Goal: Contribute content: Contribute content

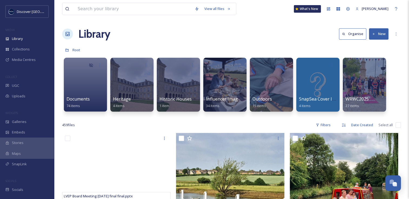
scroll to position [1378, 0]
click at [19, 44] on div "Library" at bounding box center [27, 39] width 54 height 11
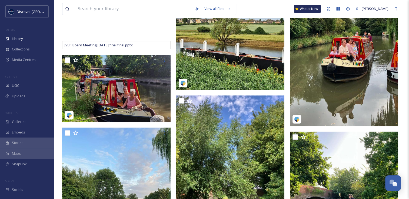
scroll to position [0, 0]
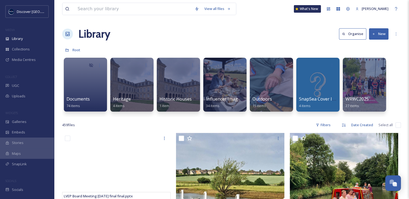
click at [374, 34] on icon at bounding box center [374, 34] width 4 height 4
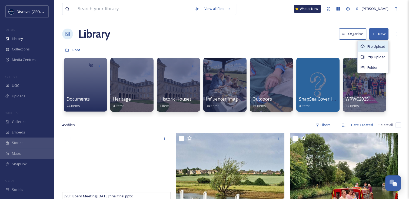
click at [369, 47] on span "File Upload" at bounding box center [376, 46] width 18 height 5
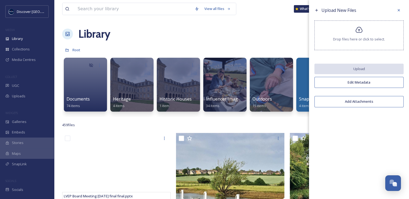
click at [344, 32] on div "Drop files here or click to select." at bounding box center [358, 36] width 89 height 30
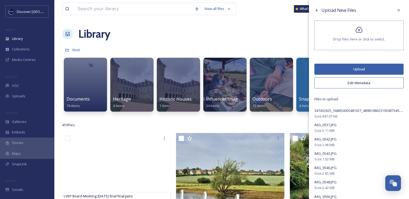
click at [331, 88] on div "Upload New Files Drop files here or click to select. Upload Edit Metadata Files…" at bounding box center [359, 130] width 100 height 261
click at [329, 86] on button "Edit Metadata" at bounding box center [358, 83] width 89 height 11
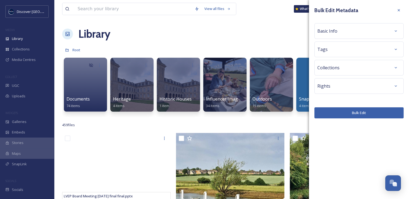
click at [326, 29] on span "Basic Info" at bounding box center [327, 31] width 20 height 6
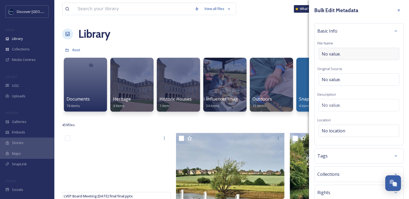
click at [326, 54] on span "No value." at bounding box center [331, 54] width 19 height 6
type input "78 Derngate - Heritage Open Days 2023"
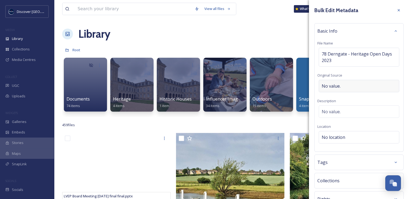
click at [333, 79] on div "Basic Info File Name 78 Derngate - Heritage Open Days 2023 Original Source No v…" at bounding box center [358, 87] width 89 height 129
click at [329, 86] on span "No value." at bounding box center [331, 86] width 19 height 6
type input "West Northamptonshire Council"
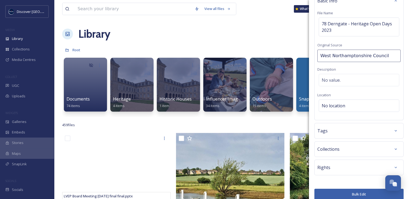
scroll to position [31, 0]
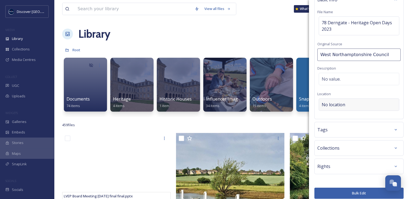
click at [337, 102] on div "No location" at bounding box center [359, 105] width 81 height 12
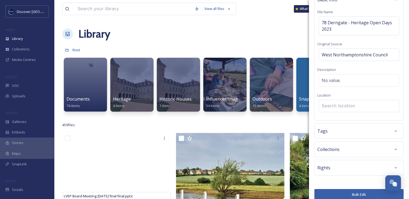
click at [337, 102] on input at bounding box center [359, 106] width 80 height 12
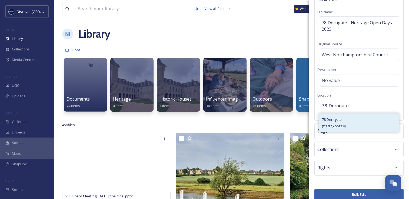
type input "78 Derngate"
click at [336, 127] on span "[STREET_ADDRESS]" at bounding box center [334, 127] width 24 height 4
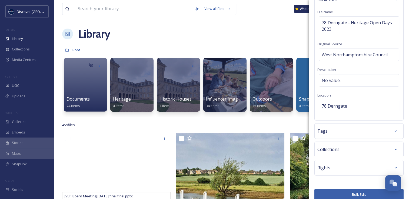
click at [337, 191] on button "Bulk Edit" at bounding box center [358, 194] width 89 height 11
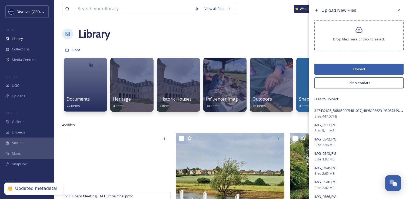
click at [355, 69] on button "Upload" at bounding box center [358, 69] width 89 height 11
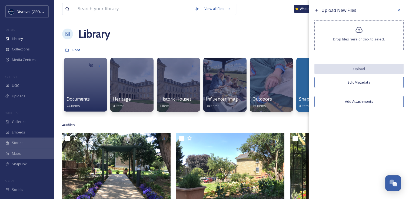
drag, startPoint x: 324, startPoint y: 172, endPoint x: 318, endPoint y: 197, distance: 25.9
click at [318, 197] on div "Upload New Files Drop files here or click to select. Upload Edit Metadata Add A…" at bounding box center [359, 99] width 100 height 199
click at [369, 30] on div "Drop files here or click to select." at bounding box center [358, 36] width 89 height 30
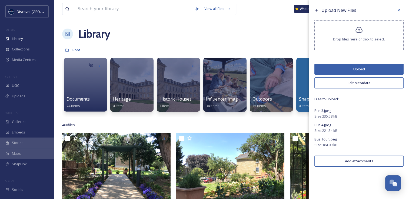
click at [356, 82] on button "Edit Metadata" at bounding box center [358, 83] width 89 height 11
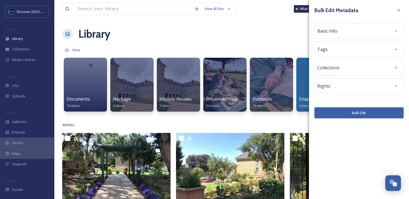
click at [336, 33] on span "Basic Info" at bounding box center [327, 31] width 20 height 6
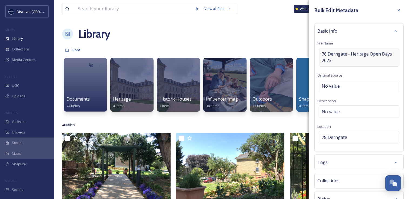
click at [332, 62] on span "78 Derngate - Heritage Open Days 2023" at bounding box center [359, 57] width 75 height 13
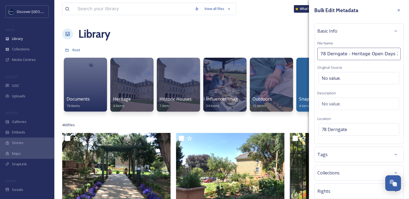
scroll to position [0, 3]
type input "78 Derngate - Heritage Open Days 2023aven"
click at [396, 11] on icon at bounding box center [398, 10] width 4 height 4
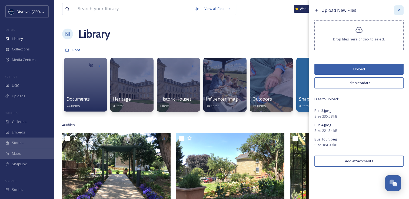
click at [399, 12] on div at bounding box center [399, 10] width 10 height 10
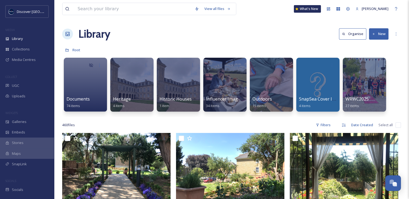
click at [377, 34] on button "New" at bounding box center [378, 33] width 19 height 11
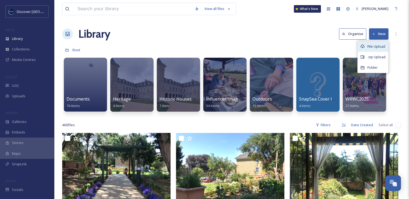
click at [369, 47] on span "File Upload" at bounding box center [376, 46] width 18 height 5
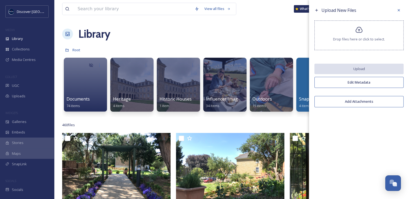
click at [349, 37] on span "Drop files here or click to select." at bounding box center [359, 39] width 52 height 5
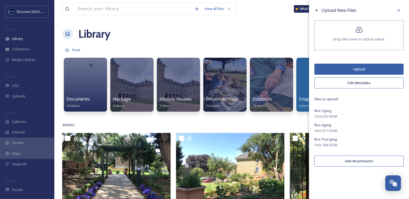
click at [330, 84] on button "Edit Metadata" at bounding box center [358, 83] width 89 height 11
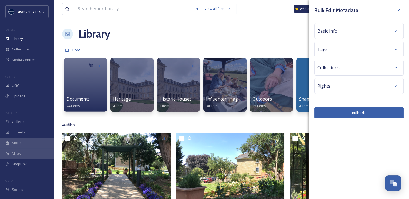
click at [333, 35] on div "Basic Info" at bounding box center [358, 31] width 83 height 10
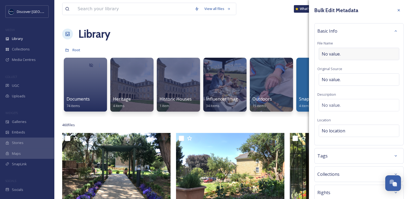
click at [334, 55] on span "No value." at bounding box center [331, 54] width 19 height 6
type input "Daventry Heritage Buses - Heritage Open Days 2023"
click at [335, 76] on div "Basic Info File Name Daventry Heritage Buses - Heritage Open Days 2023 Original…" at bounding box center [358, 83] width 89 height 121
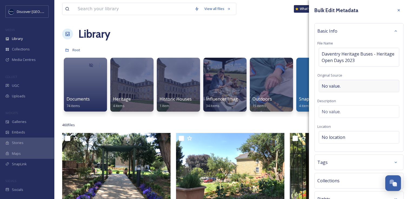
click at [333, 82] on div "No value." at bounding box center [359, 86] width 81 height 12
type input "West Northamptonshire Council"
click at [336, 137] on span "No location" at bounding box center [334, 136] width 24 height 6
click at [336, 137] on input at bounding box center [359, 138] width 80 height 12
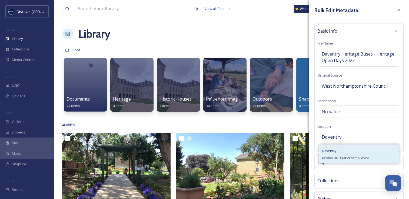
type input "Daventry"
click at [333, 160] on div "Daventry Daventry NN11, [GEOGRAPHIC_DATA]" at bounding box center [345, 154] width 47 height 13
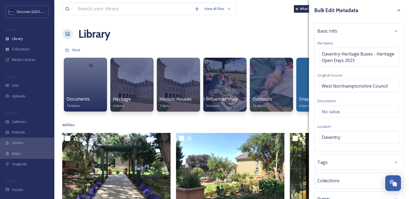
scroll to position [37, 0]
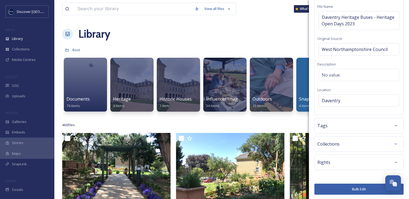
click at [333, 189] on button "Bulk Edit" at bounding box center [358, 189] width 89 height 11
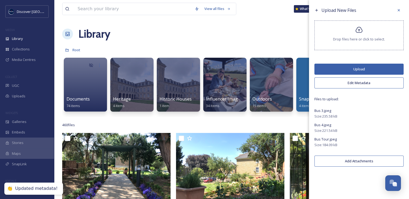
click at [356, 68] on button "Upload" at bounding box center [358, 69] width 89 height 11
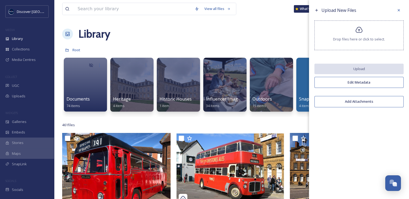
click at [404, 52] on div "Upload New Files Drop files here or click to select. Upload Edit Metadata Add A…" at bounding box center [359, 58] width 100 height 116
click at [398, 11] on icon at bounding box center [398, 10] width 4 height 4
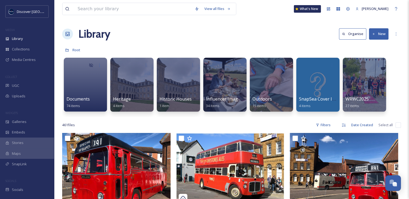
click at [381, 34] on button "New" at bounding box center [378, 33] width 19 height 11
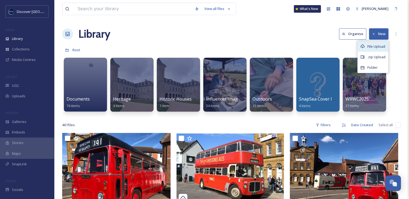
click at [363, 46] on icon at bounding box center [362, 47] width 4 height 4
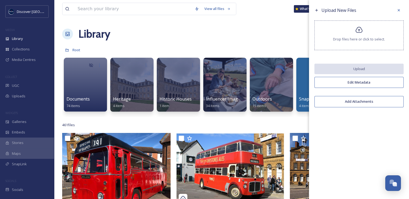
click at [356, 38] on span "Drop files here or click to select." at bounding box center [359, 39] width 52 height 5
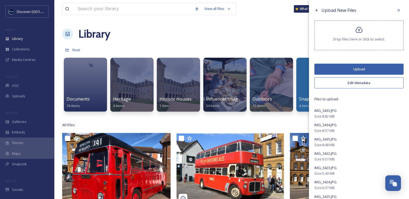
click at [327, 85] on button "Edit Metadata" at bounding box center [358, 83] width 89 height 11
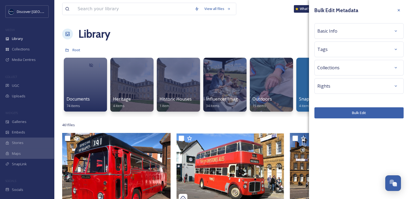
click at [327, 32] on span "Basic Info" at bounding box center [327, 31] width 20 height 6
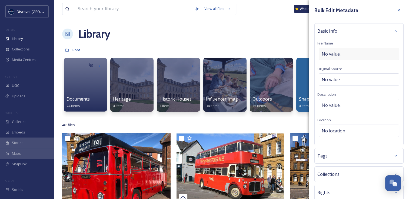
click at [323, 57] on div "No value." at bounding box center [359, 54] width 81 height 12
type input "[GEOGRAPHIC_DATA] - Heritage Open Days 2023"
click at [324, 76] on div "Basic Info File Name [GEOGRAPHIC_DATA] - Heritage Open Days 2023 Original Sourc…" at bounding box center [358, 83] width 89 height 121
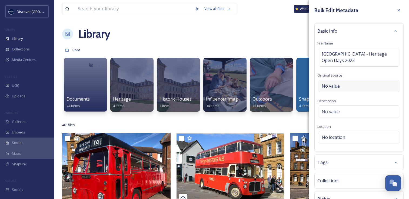
click at [327, 80] on div "No value." at bounding box center [359, 86] width 81 height 12
type input "West Northamptonshire Council"
click at [339, 136] on span "No location" at bounding box center [334, 136] width 24 height 6
click at [339, 136] on input at bounding box center [359, 138] width 80 height 12
type input "L"
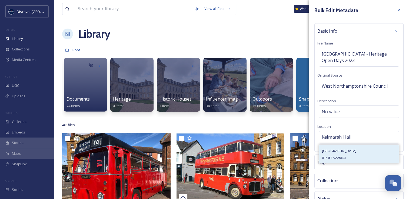
type input "Kelmarsh Hall"
click at [340, 158] on span "[STREET_ADDRESS]" at bounding box center [334, 158] width 24 height 4
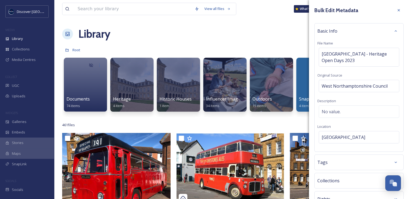
scroll to position [37, 0]
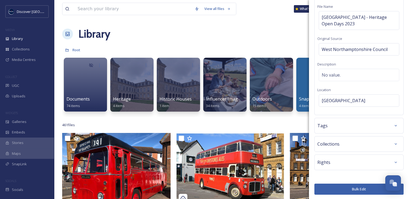
click at [341, 188] on button "Bulk Edit" at bounding box center [358, 189] width 89 height 11
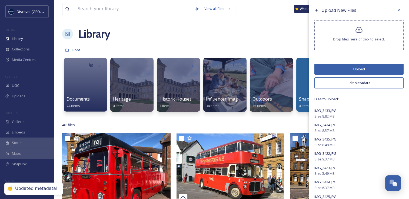
click at [361, 71] on button "Upload" at bounding box center [358, 69] width 89 height 11
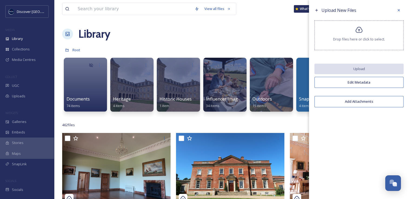
click at [390, 121] on div "Upload New Files Drop files here or click to select. Upload Edit Metadata Add A…" at bounding box center [359, 99] width 100 height 199
click at [401, 9] on div at bounding box center [399, 10] width 10 height 10
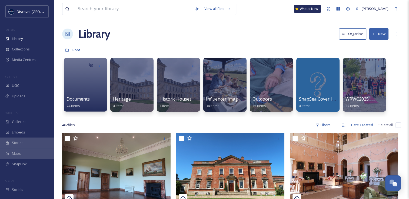
click at [379, 36] on button "New" at bounding box center [378, 33] width 19 height 11
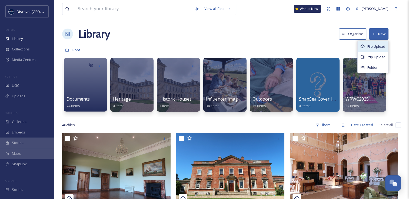
click at [366, 48] on div "File Upload" at bounding box center [373, 46] width 31 height 11
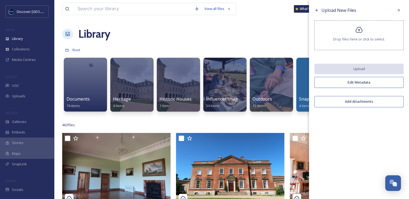
click at [352, 32] on div "Drop files here or click to select." at bounding box center [358, 36] width 89 height 30
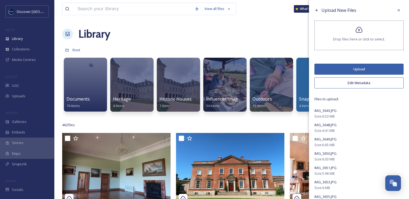
click at [342, 82] on button "Edit Metadata" at bounding box center [358, 83] width 89 height 11
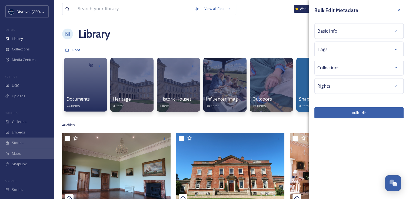
click at [328, 30] on span "Basic Info" at bounding box center [327, 31] width 20 height 6
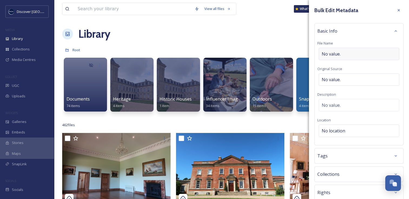
click at [328, 48] on div "No value." at bounding box center [359, 54] width 81 height 12
type input "The Old Savoy - Heritage Open Days 2023"
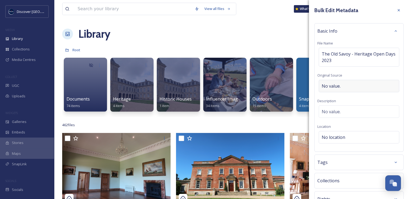
click at [332, 81] on div "No value." at bounding box center [359, 86] width 81 height 12
type input "West Northamptonshire Council"
click at [336, 139] on div "No location" at bounding box center [359, 136] width 81 height 12
click at [336, 139] on input at bounding box center [359, 138] width 80 height 12
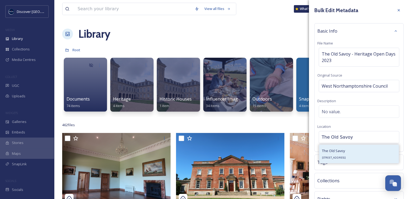
type input "The Old Savoy"
click at [341, 154] on div "[STREET_ADDRESS]" at bounding box center [334, 154] width 24 height 13
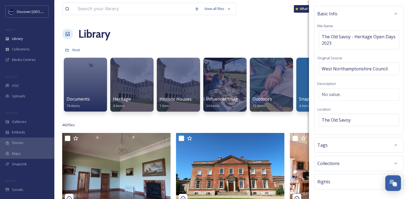
scroll to position [37, 0]
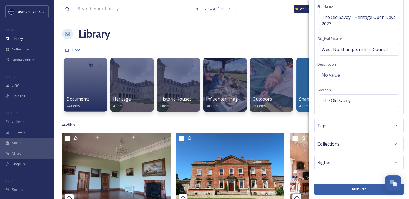
click at [331, 186] on button "Bulk Edit" at bounding box center [358, 189] width 89 height 11
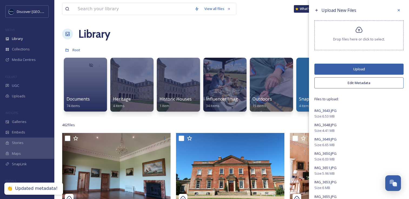
click at [358, 68] on button "Upload" at bounding box center [358, 69] width 89 height 11
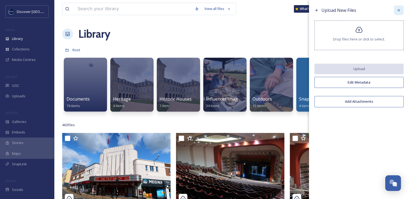
click at [400, 12] on div at bounding box center [399, 10] width 10 height 10
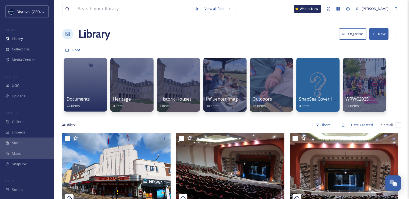
click at [377, 35] on button "New" at bounding box center [378, 33] width 19 height 11
click at [382, 33] on button "New" at bounding box center [378, 33] width 19 height 11
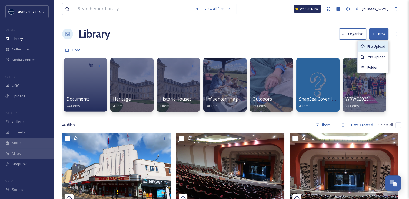
click at [366, 50] on div "File Upload" at bounding box center [373, 46] width 31 height 11
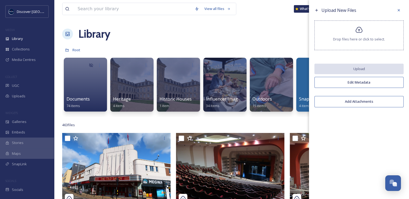
click at [348, 44] on div "Drop files here or click to select." at bounding box center [358, 36] width 89 height 30
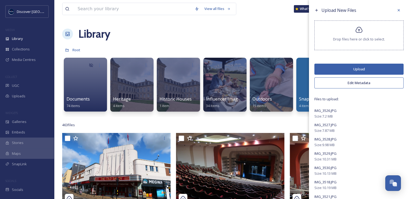
click at [348, 84] on button "Edit Metadata" at bounding box center [358, 83] width 89 height 11
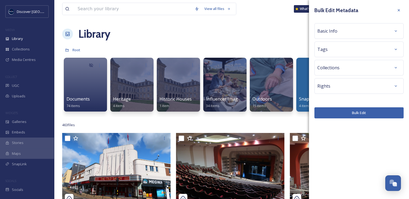
click at [328, 35] on div "Basic Info" at bounding box center [358, 31] width 83 height 10
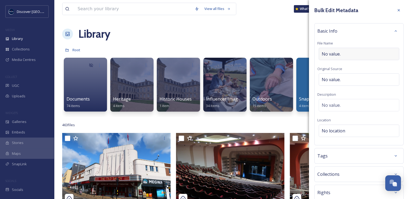
click at [325, 57] on span "No value." at bounding box center [331, 54] width 19 height 6
type input "[GEOGRAPHIC_DATA] - Heritage Open Days 2023"
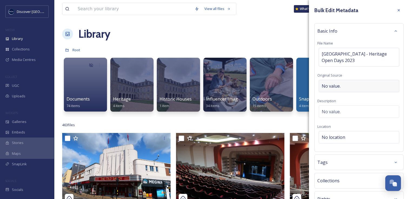
click at [327, 80] on div "No value." at bounding box center [359, 86] width 81 height 12
type input "West Northamptonshire Council"
click at [333, 134] on span "No location" at bounding box center [334, 136] width 24 height 6
click at [331, 136] on input at bounding box center [359, 138] width 80 height 12
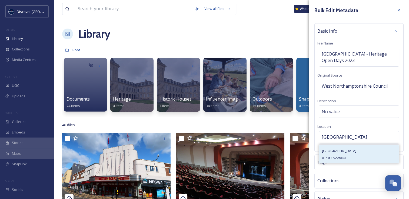
type input "[GEOGRAPHIC_DATA]"
click at [342, 152] on span "[GEOGRAPHIC_DATA]" at bounding box center [339, 151] width 34 height 5
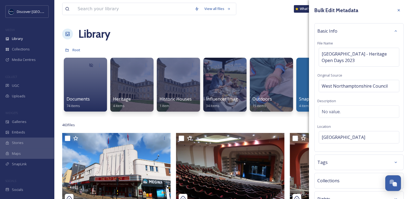
scroll to position [37, 0]
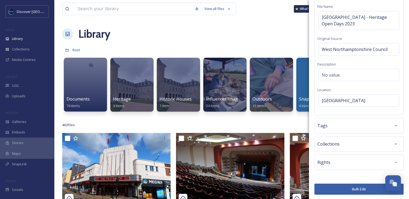
click at [347, 185] on button "Bulk Edit" at bounding box center [358, 189] width 89 height 11
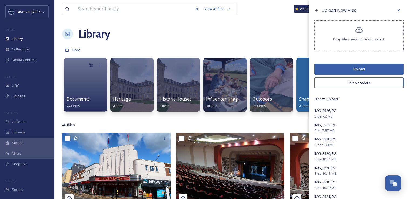
click at [336, 65] on button "Upload" at bounding box center [358, 69] width 89 height 11
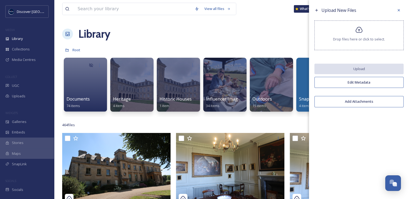
click at [335, 169] on div "Upload New Files Drop files here or click to select. Upload Edit Metadata Add A…" at bounding box center [359, 99] width 100 height 199
click at [399, 12] on icon at bounding box center [398, 10] width 4 height 4
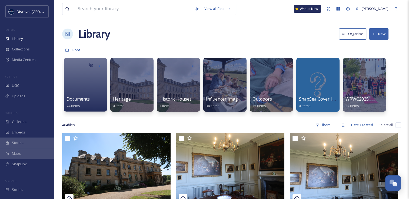
click at [379, 34] on button "New" at bounding box center [378, 33] width 19 height 11
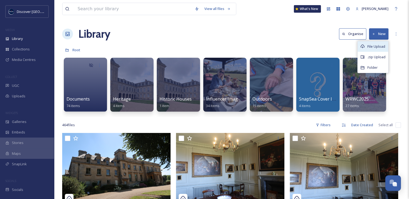
click at [367, 45] on span "File Upload" at bounding box center [376, 46] width 18 height 5
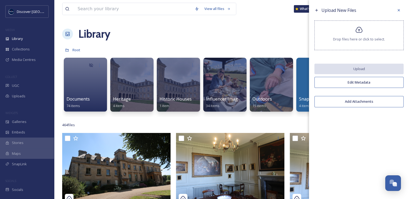
click at [356, 41] on span "Drop files here or click to select." at bounding box center [359, 39] width 52 height 5
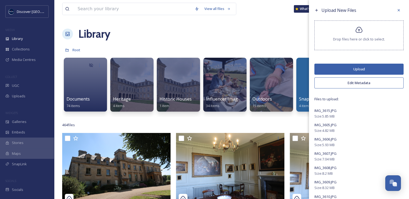
click at [346, 86] on button "Edit Metadata" at bounding box center [358, 83] width 89 height 11
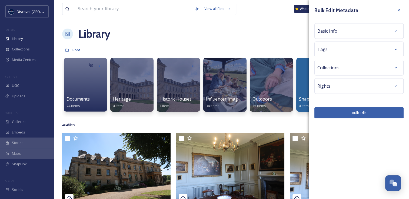
click at [331, 33] on span "Basic Info" at bounding box center [327, 31] width 20 height 6
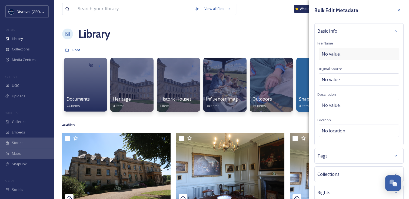
click at [333, 55] on span "No value." at bounding box center [331, 54] width 19 height 6
click at [353, 54] on input "[GEOGRAPHIC_DATA] - Hertiage Open Days 2023" at bounding box center [358, 54] width 83 height 12
type input "Playhouse Theatre - Heritage Open Days 2023"
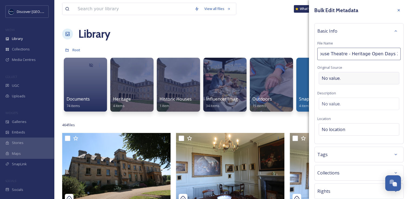
click at [328, 81] on div "No value." at bounding box center [359, 78] width 81 height 12
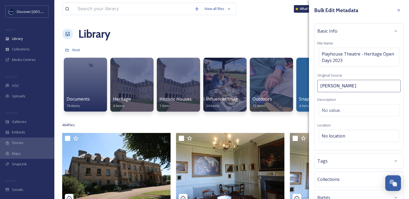
type input "West Northamptonshire Council"
click at [332, 159] on div "Tags" at bounding box center [358, 161] width 83 height 10
click at [332, 159] on div "Tags" at bounding box center [358, 163] width 83 height 10
click at [335, 133] on div "No location" at bounding box center [359, 137] width 81 height 12
click at [333, 137] on input at bounding box center [359, 138] width 80 height 12
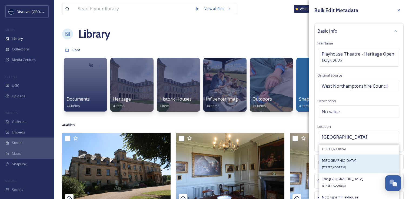
scroll to position [104, 0]
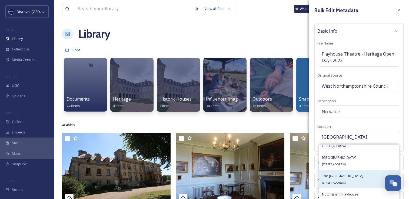
type input "[GEOGRAPHIC_DATA]"
click at [353, 179] on div "The [GEOGRAPHIC_DATA][STREET_ADDRESS][GEOGRAPHIC_DATA]" at bounding box center [342, 179] width 41 height 13
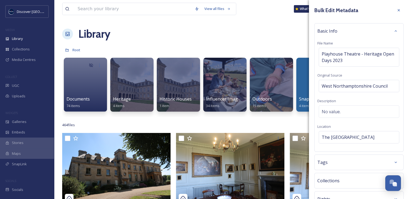
scroll to position [37, 0]
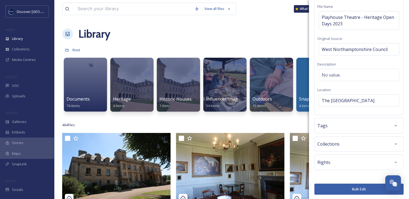
click at [334, 189] on button "Bulk Edit" at bounding box center [358, 189] width 89 height 11
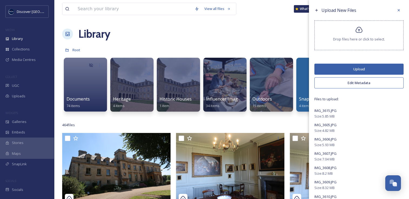
click at [372, 65] on button "Upload" at bounding box center [358, 69] width 89 height 11
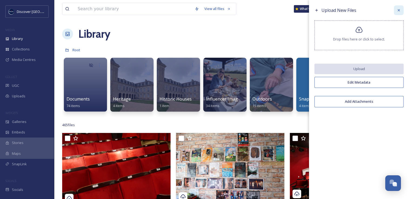
click at [399, 11] on icon at bounding box center [398, 10] width 4 height 4
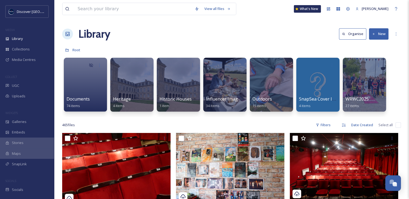
click at [393, 79] on div "Documents 74 items Heritage 4 items Historic Houses 1 item Influencer Images an…" at bounding box center [231, 86] width 339 height 62
click at [378, 39] on button "New" at bounding box center [378, 33] width 19 height 11
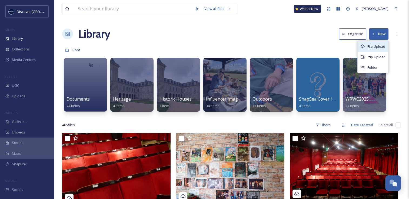
click at [372, 47] on span "File Upload" at bounding box center [376, 46] width 18 height 5
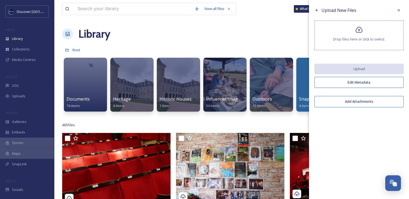
click at [365, 31] on div "Drop files here or click to select." at bounding box center [358, 36] width 89 height 30
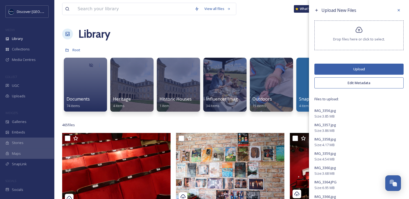
click at [353, 85] on button "Edit Metadata" at bounding box center [358, 83] width 89 height 11
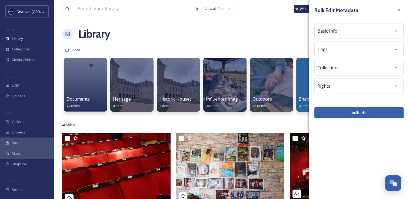
click at [403, 134] on div "Bulk Edit Metadata Basic Info Tags Collections Rights Bulk Edit" at bounding box center [359, 99] width 100 height 199
click at [333, 30] on span "Basic Info" at bounding box center [327, 31] width 20 height 6
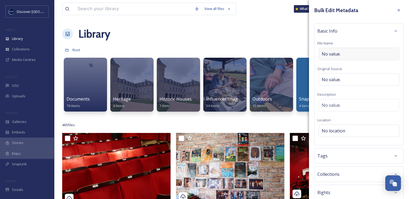
click at [331, 51] on span "No value." at bounding box center [331, 54] width 19 height 6
type input "[DEMOGRAPHIC_DATA] Community Centre - Heritage Open Days 2023"
click at [331, 74] on div "Basic Info File Name [DEMOGRAPHIC_DATA] Community Centre - Heritage Open Days 2…" at bounding box center [358, 83] width 89 height 121
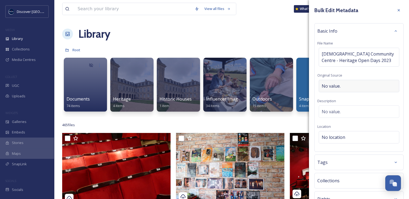
click at [331, 87] on span "No value." at bounding box center [331, 86] width 19 height 6
type input "West Northamptonshire Council"
click at [330, 139] on span "No location" at bounding box center [334, 136] width 24 height 6
click at [330, 139] on input at bounding box center [359, 138] width 80 height 12
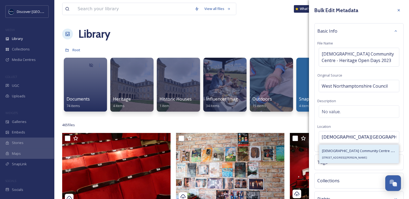
type input "[DEMOGRAPHIC_DATA][GEOGRAPHIC_DATA] Northamp"
click at [344, 157] on span "[STREET_ADDRESS][PERSON_NAME]" at bounding box center [344, 158] width 45 height 4
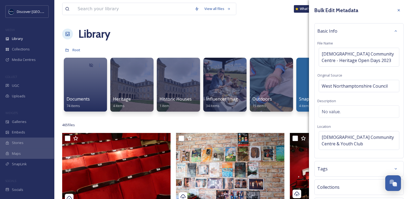
scroll to position [43, 0]
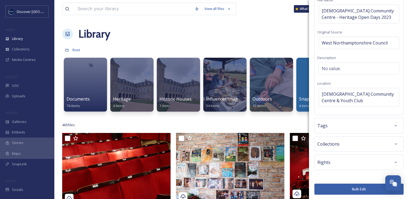
click at [342, 192] on button "Bulk Edit" at bounding box center [358, 189] width 89 height 11
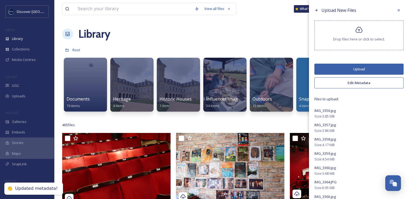
click at [345, 68] on button "Upload" at bounding box center [358, 69] width 89 height 11
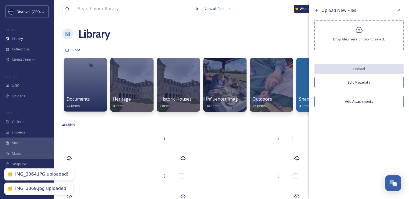
scroll to position [0, 0]
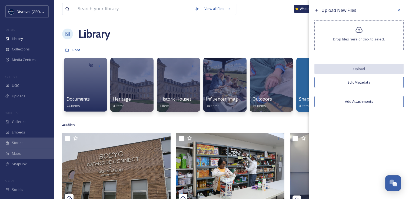
click at [402, 132] on div "Upload New Files Drop files here or click to select. Upload Edit Metadata Add A…" at bounding box center [359, 99] width 100 height 199
click at [397, 10] on icon at bounding box center [398, 10] width 4 height 4
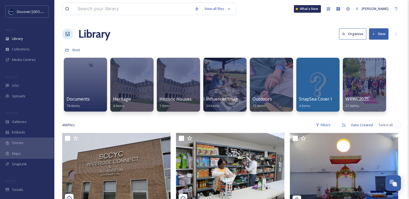
click at [379, 35] on button "New" at bounding box center [378, 33] width 19 height 11
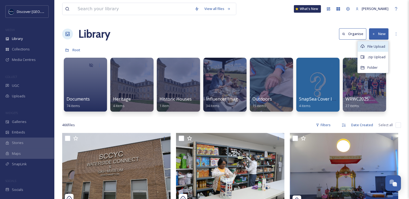
click at [373, 47] on span "File Upload" at bounding box center [376, 46] width 18 height 5
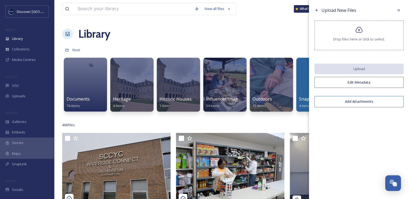
click at [348, 38] on span "Drop files here or click to select." at bounding box center [359, 39] width 52 height 5
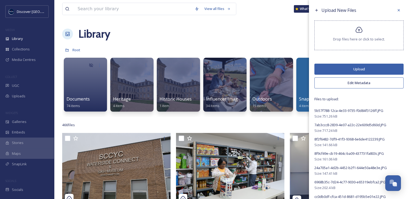
click at [342, 84] on button "Edit Metadata" at bounding box center [358, 83] width 89 height 11
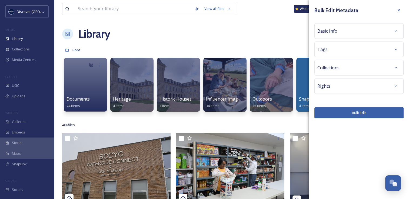
click at [332, 31] on span "Basic Info" at bounding box center [327, 31] width 20 height 6
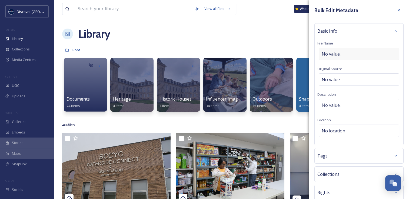
click at [326, 51] on span "No value." at bounding box center [331, 54] width 19 height 6
type input "[DEMOGRAPHIC_DATA][GEOGRAPHIC_DATA] - Heritage Open Days 2023"
click at [329, 74] on div "Basic Info File Name St Matthew's Church - Heritage Open Days 2023 Original Sou…" at bounding box center [358, 83] width 89 height 121
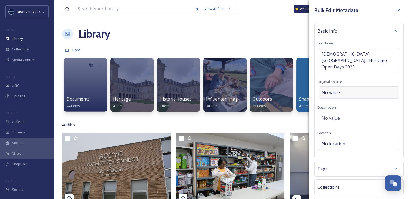
click at [336, 89] on span "No value." at bounding box center [331, 92] width 19 height 6
type input "West Northamptonshire Council"
click at [336, 139] on span "No location" at bounding box center [334, 142] width 24 height 6
click at [336, 138] on input at bounding box center [359, 144] width 80 height 12
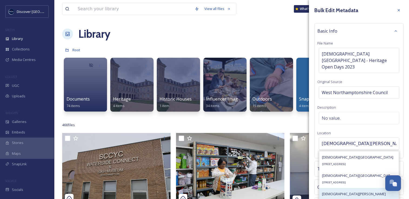
type input "[DEMOGRAPHIC_DATA][PERSON_NAME] nor"
click at [340, 191] on div "[DEMOGRAPHIC_DATA][PERSON_NAME] [STREET_ADDRESS][PERSON_NAME]" at bounding box center [354, 197] width 64 height 13
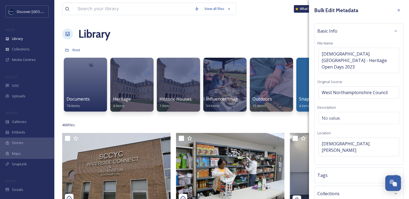
scroll to position [37, 0]
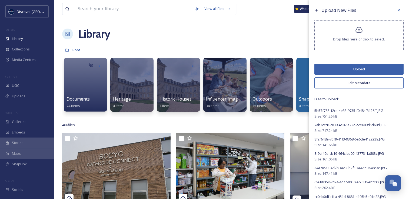
click at [356, 66] on button "Upload" at bounding box center [358, 69] width 89 height 11
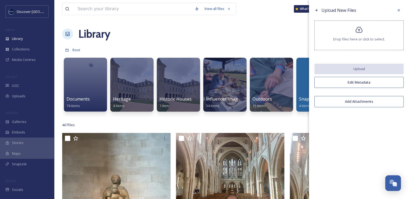
click at [398, 118] on div "Upload New Files Drop files here or click to select. Upload Edit Metadata Add A…" at bounding box center [359, 99] width 100 height 199
click at [398, 12] on div at bounding box center [399, 10] width 10 height 10
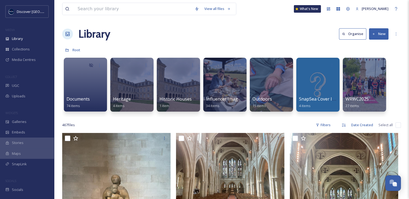
click at [374, 37] on button "New" at bounding box center [378, 33] width 19 height 11
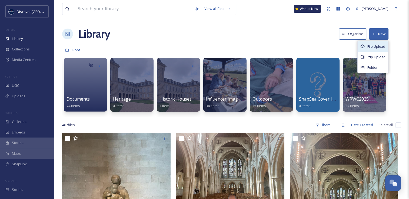
click at [365, 49] on div "File Upload" at bounding box center [373, 46] width 31 height 11
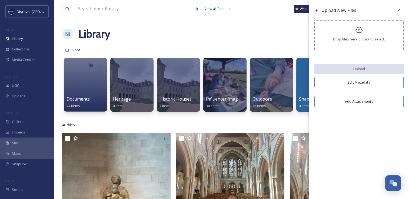
click at [340, 36] on div "Drop files here or click to select." at bounding box center [358, 36] width 89 height 30
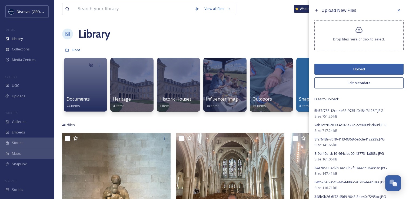
click at [352, 84] on button "Edit Metadata" at bounding box center [358, 83] width 89 height 11
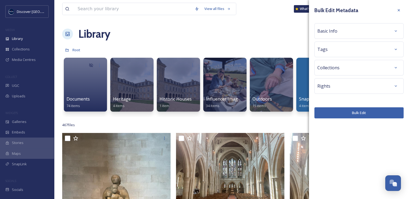
click at [337, 27] on div "Basic Info" at bounding box center [358, 31] width 83 height 10
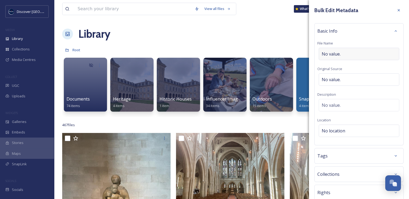
click at [331, 52] on span "No value." at bounding box center [331, 54] width 19 height 6
type input "[GEOGRAPHIC_DATA] - Heritage Open Days 2023"
click at [339, 77] on div "Basic Info File Name [GEOGRAPHIC_DATA] - Heritage Open Days 2023 Original Sourc…" at bounding box center [358, 83] width 89 height 121
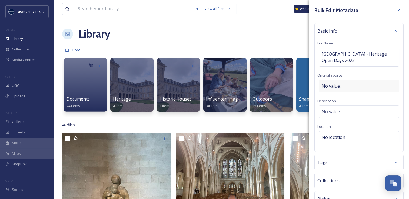
click at [333, 85] on span "No value." at bounding box center [331, 86] width 19 height 6
type input "West Northamptonshire Council"
click at [336, 130] on div "Basic Info File Name [GEOGRAPHIC_DATA] - Heritage Open Days 2023 Original Sourc…" at bounding box center [358, 87] width 89 height 128
click at [335, 132] on div "No location" at bounding box center [359, 137] width 81 height 12
click at [335, 132] on input at bounding box center [359, 138] width 80 height 12
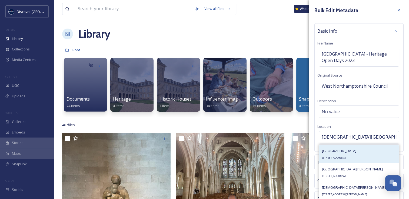
type input "[DEMOGRAPHIC_DATA][GEOGRAPHIC_DATA][PERSON_NAME]"
click at [335, 154] on div "[STREET_ADDRESS]" at bounding box center [339, 154] width 34 height 13
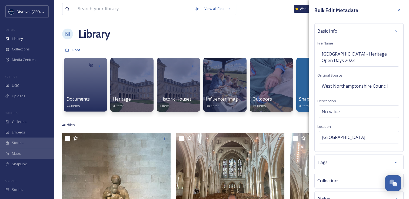
scroll to position [37, 0]
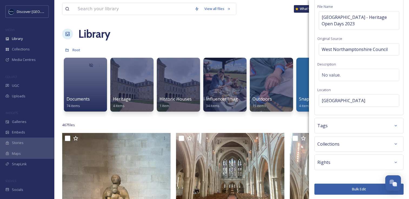
click at [332, 191] on button "Bulk Edit" at bounding box center [358, 189] width 89 height 11
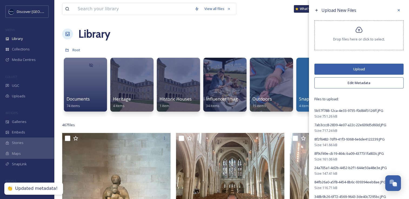
click at [337, 69] on button "Upload" at bounding box center [358, 69] width 89 height 11
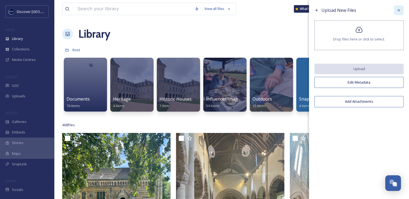
click at [400, 11] on icon at bounding box center [398, 10] width 4 height 4
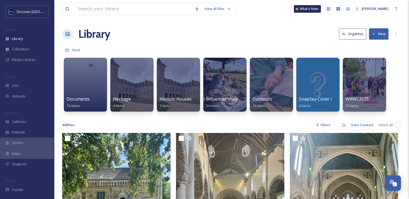
scroll to position [109, 0]
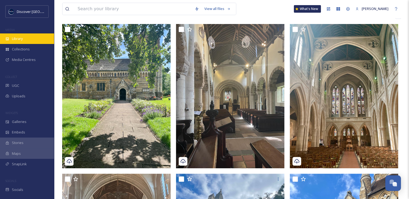
click at [19, 41] on span "Library" at bounding box center [17, 38] width 11 height 5
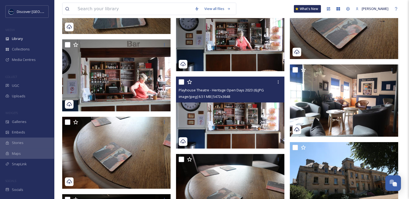
scroll to position [1659, 0]
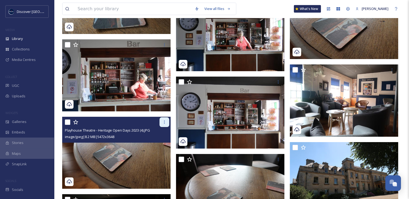
click at [163, 120] on icon at bounding box center [164, 122] width 4 height 4
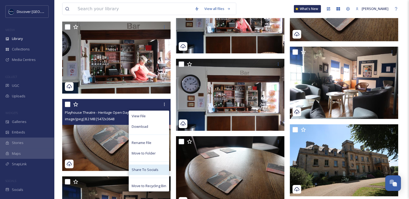
scroll to position [1677, 0]
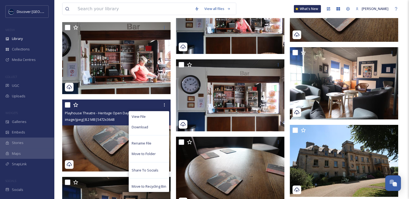
drag, startPoint x: 149, startPoint y: 188, endPoint x: 140, endPoint y: 185, distance: 8.7
click at [140, 185] on span "Move to Recycling Bin" at bounding box center [149, 186] width 35 height 5
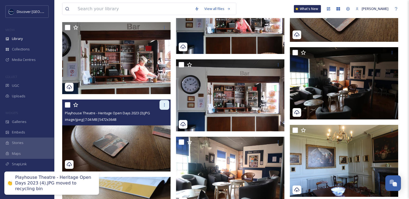
click at [165, 106] on icon at bounding box center [164, 105] width 4 height 4
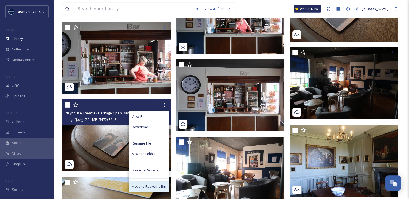
click at [148, 186] on span "Move to Recycling Bin" at bounding box center [149, 186] width 35 height 5
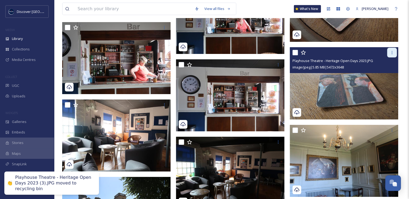
click at [392, 53] on icon at bounding box center [392, 53] width 4 height 4
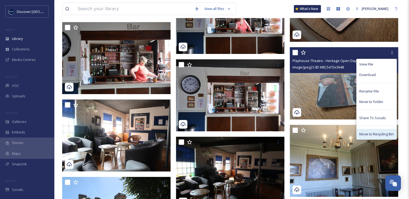
click at [360, 135] on span "Move to Recycling Bin" at bounding box center [376, 134] width 35 height 5
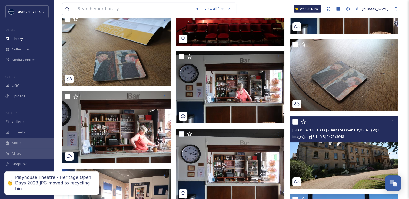
scroll to position [1602, 0]
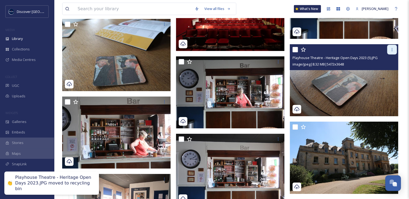
click at [392, 49] on icon at bounding box center [392, 50] width 4 height 4
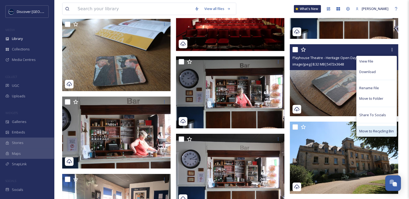
click at [366, 132] on span "Move to Recycling Bin" at bounding box center [376, 131] width 35 height 5
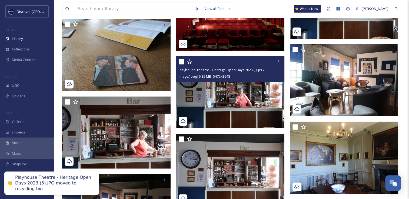
scroll to position [1547, 0]
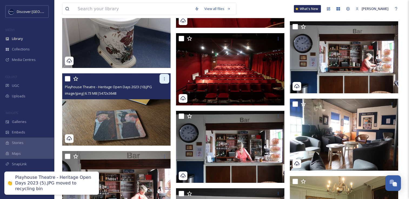
click at [163, 78] on icon at bounding box center [164, 79] width 4 height 4
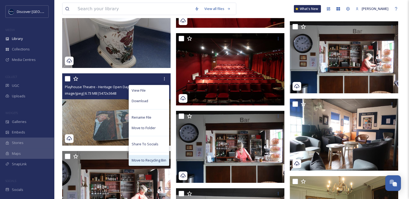
click at [147, 161] on span "Move to Recycling Bin" at bounding box center [149, 160] width 35 height 5
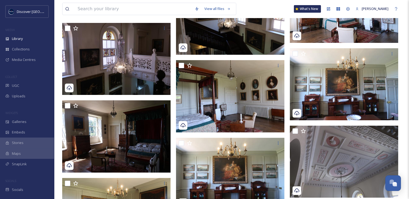
scroll to position [2287, 0]
